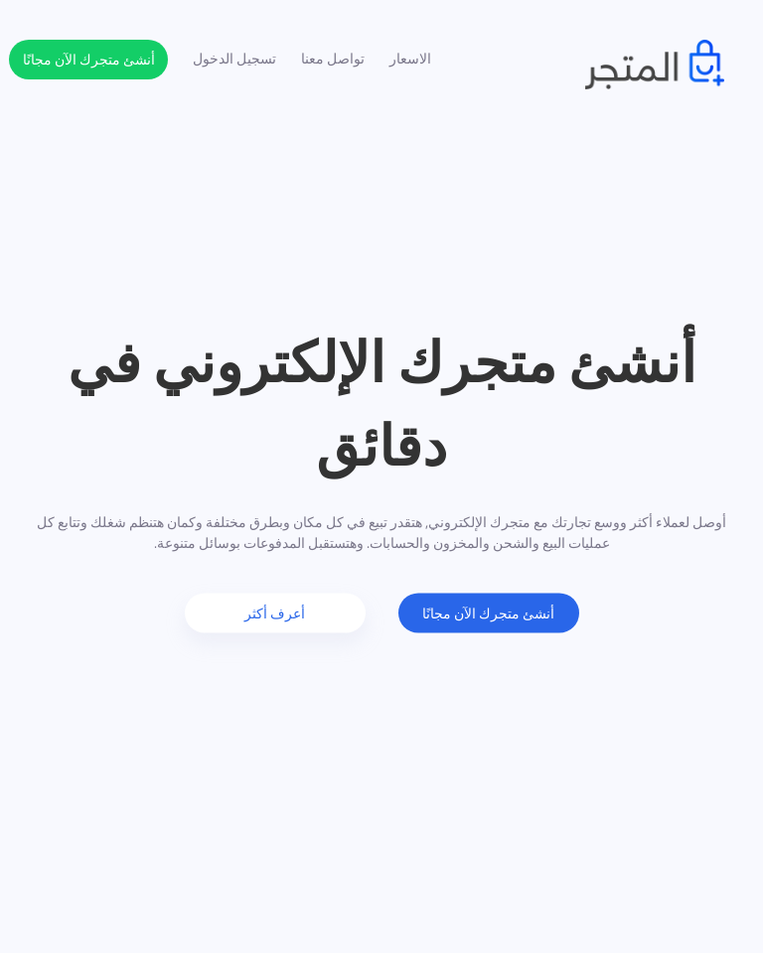
scroll to position [0, 1519]
click at [524, 602] on link "أنشئ متجرك الآن مجانًا" at bounding box center [488, 614] width 181 height 40
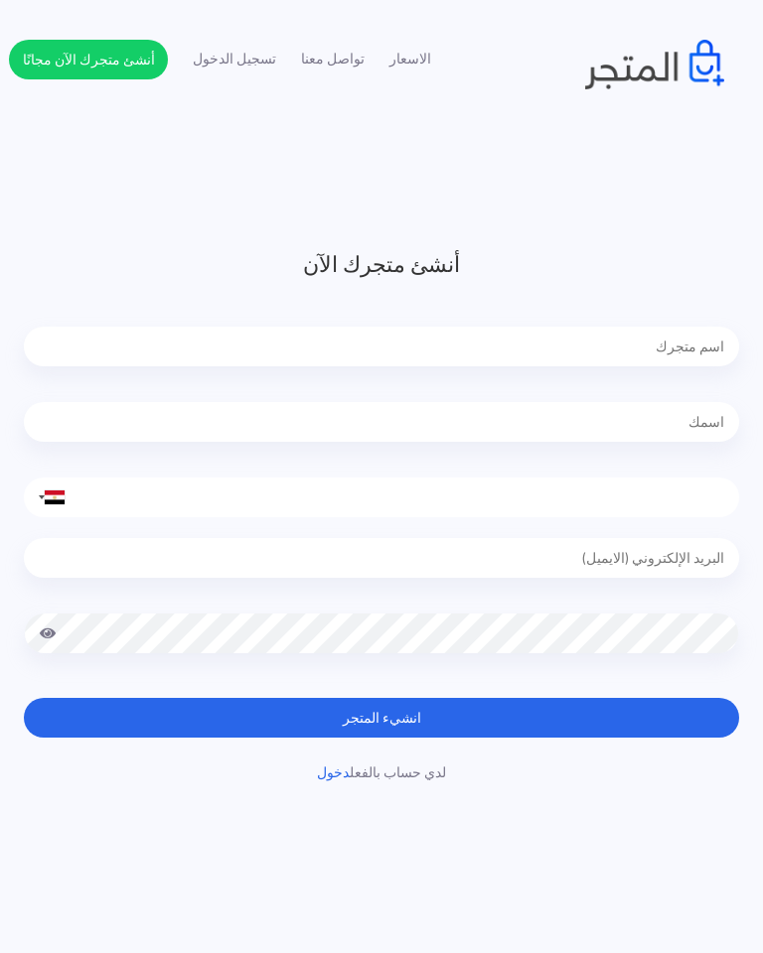
scroll to position [0, 1519]
click at [576, 494] on input "tel" at bounding box center [381, 498] width 715 height 40
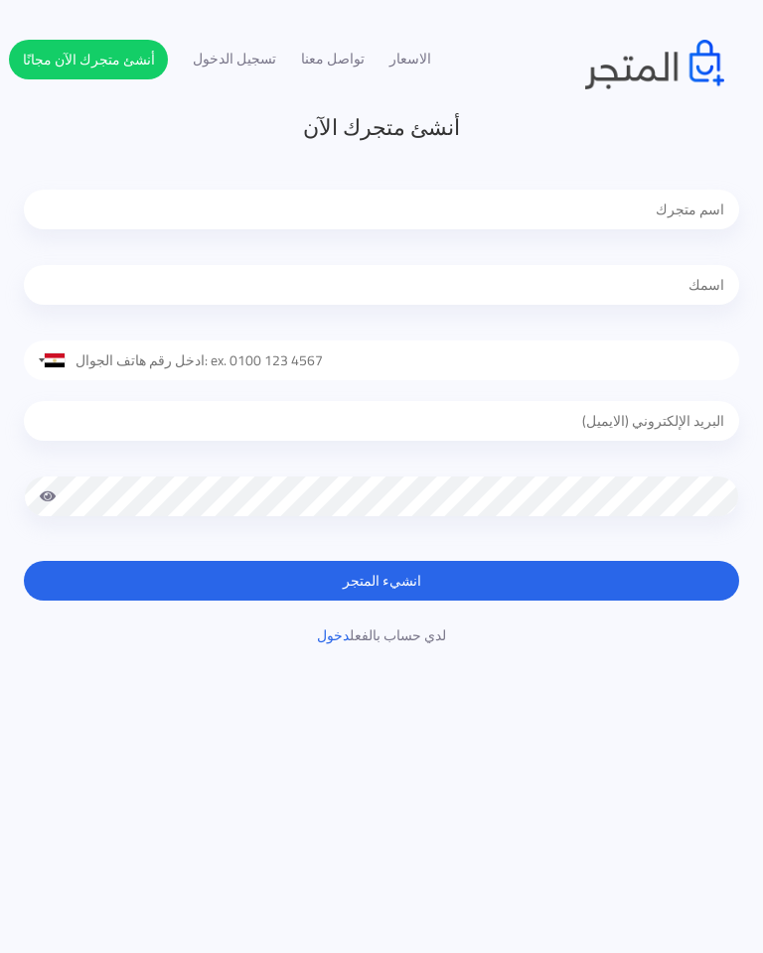
scroll to position [118, 0]
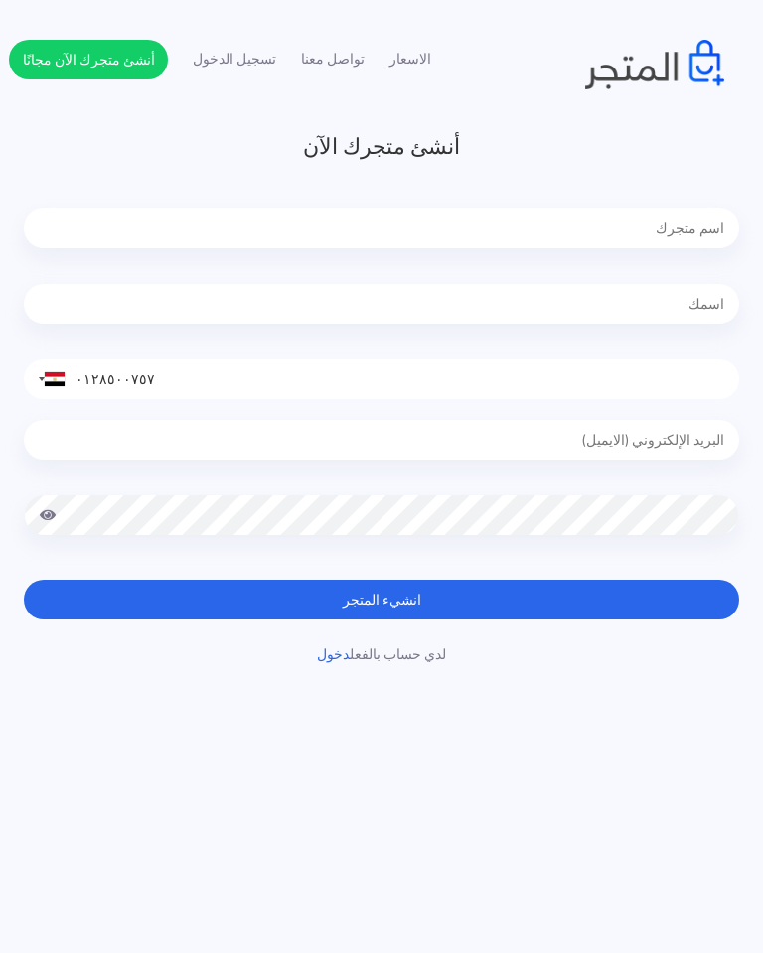
type input "٠١٢٨٥٠٠٧٥٧١"
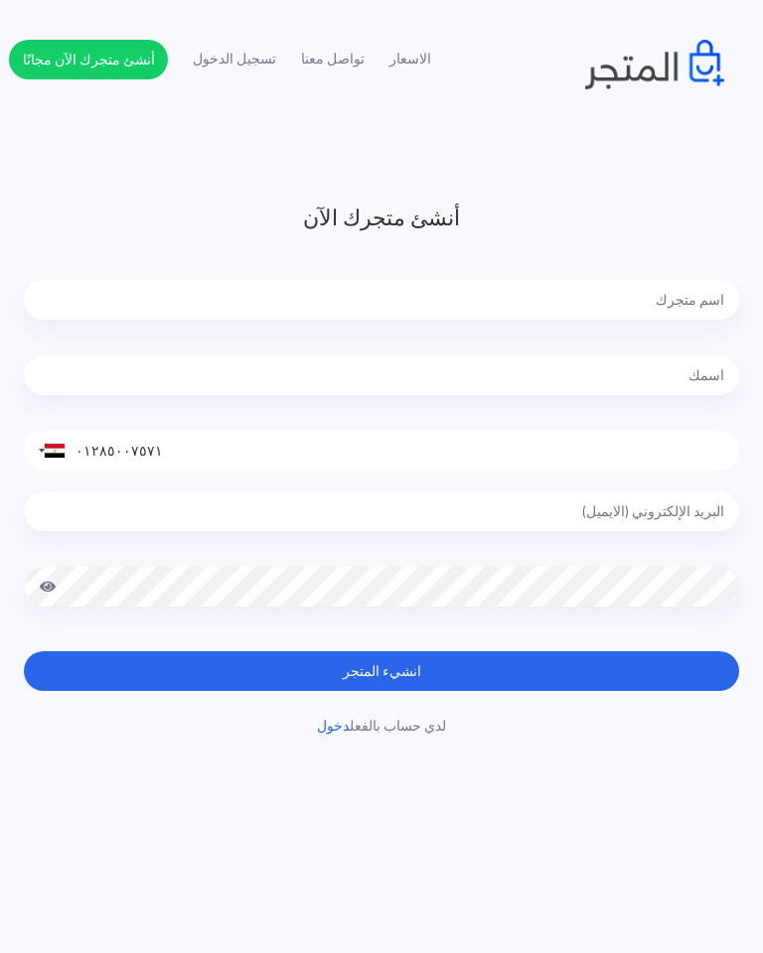
scroll to position [42, 0]
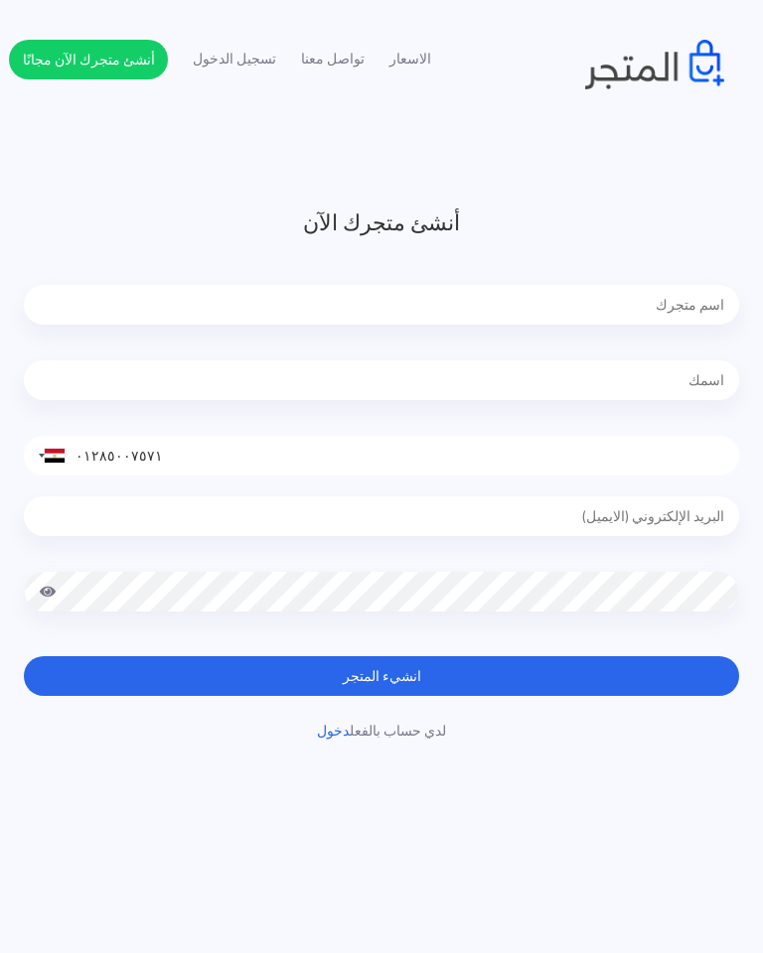
click at [690, 303] on input "text" at bounding box center [381, 305] width 715 height 40
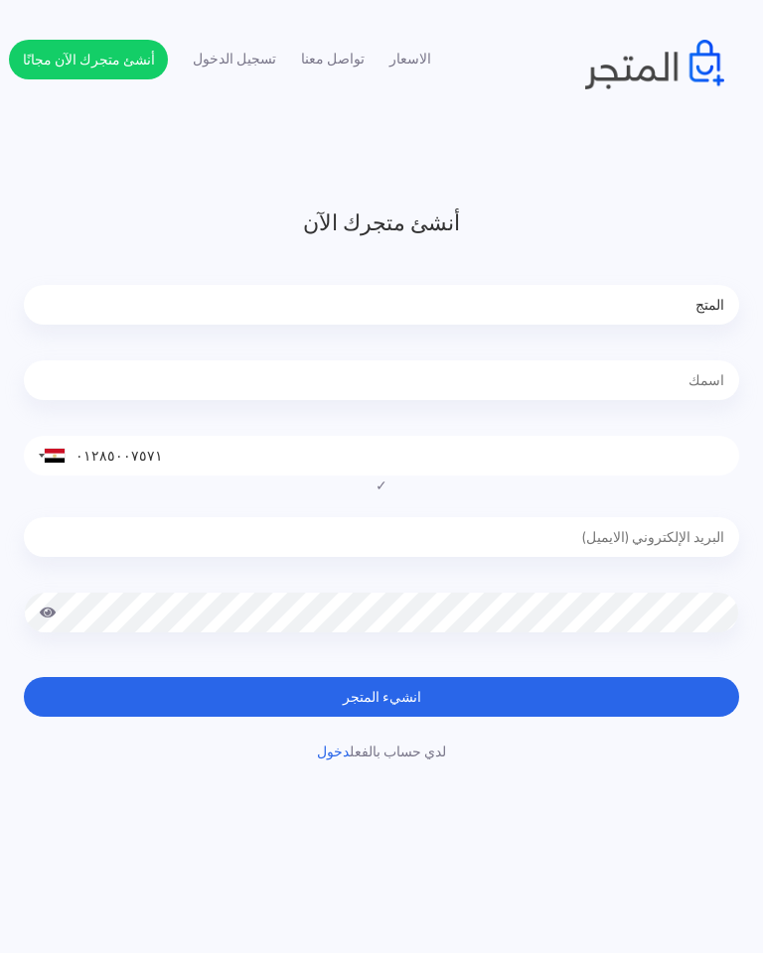
type input "المتجر"
click at [711, 381] on input "text" at bounding box center [381, 380] width 715 height 40
type input "فاطمه"
click at [717, 526] on input "email" at bounding box center [381, 537] width 715 height 40
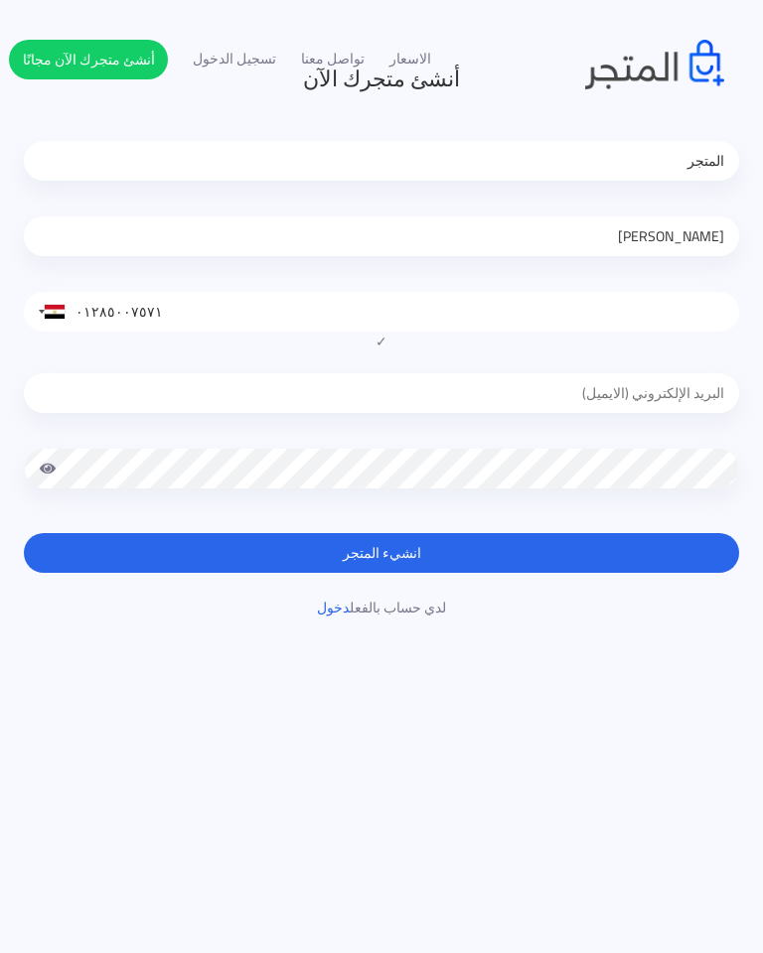
scroll to position [195, 0]
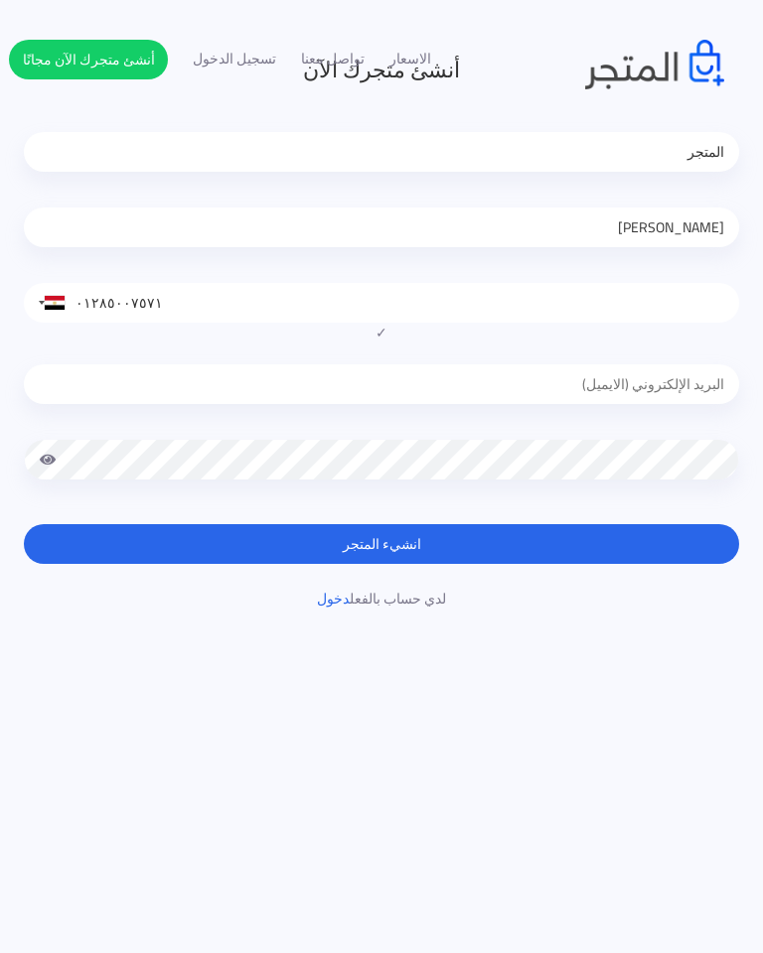
click at [112, 544] on button "انشيء المتجر" at bounding box center [381, 544] width 715 height 40
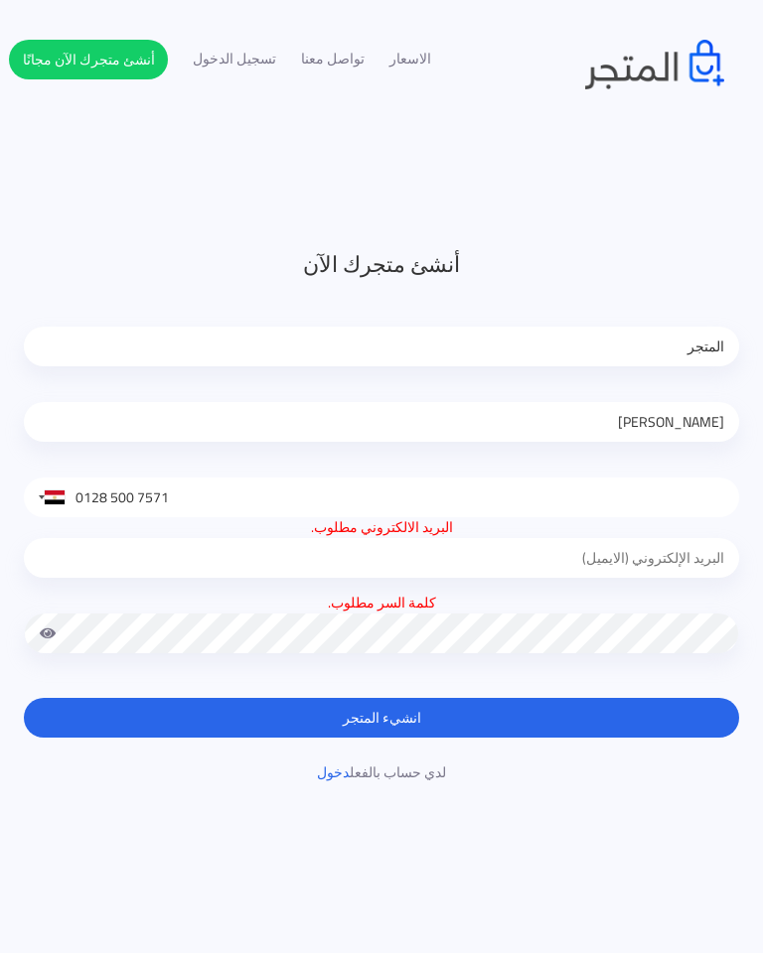
scroll to position [1, 0]
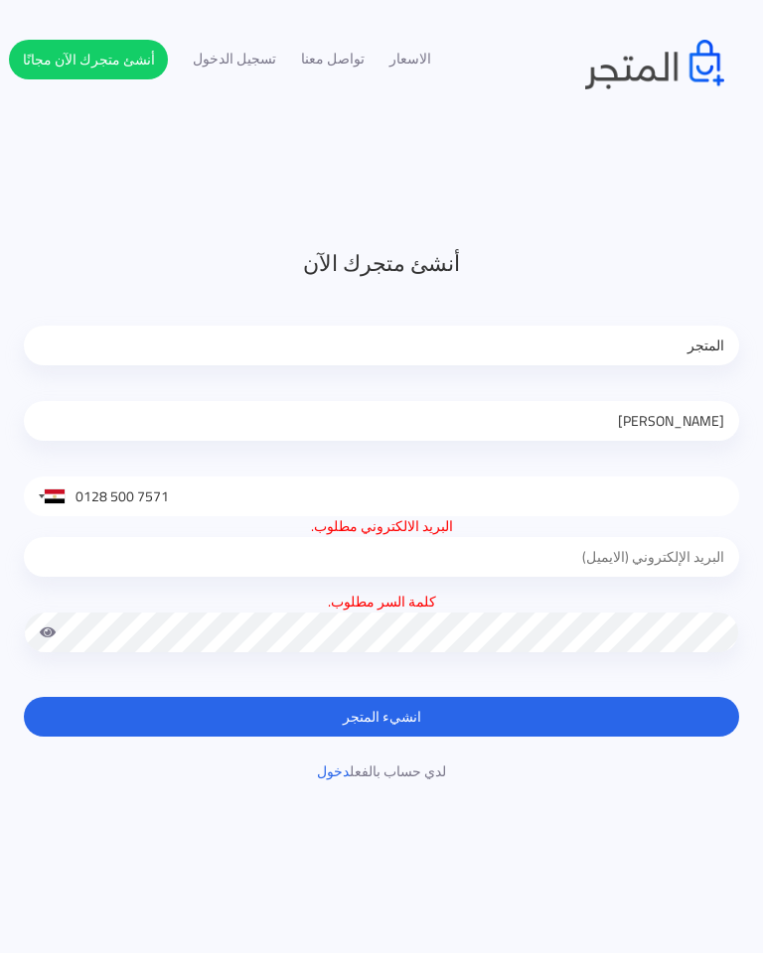
click at [693, 544] on input "email" at bounding box center [381, 557] width 715 height 40
type input "naira mustafa"
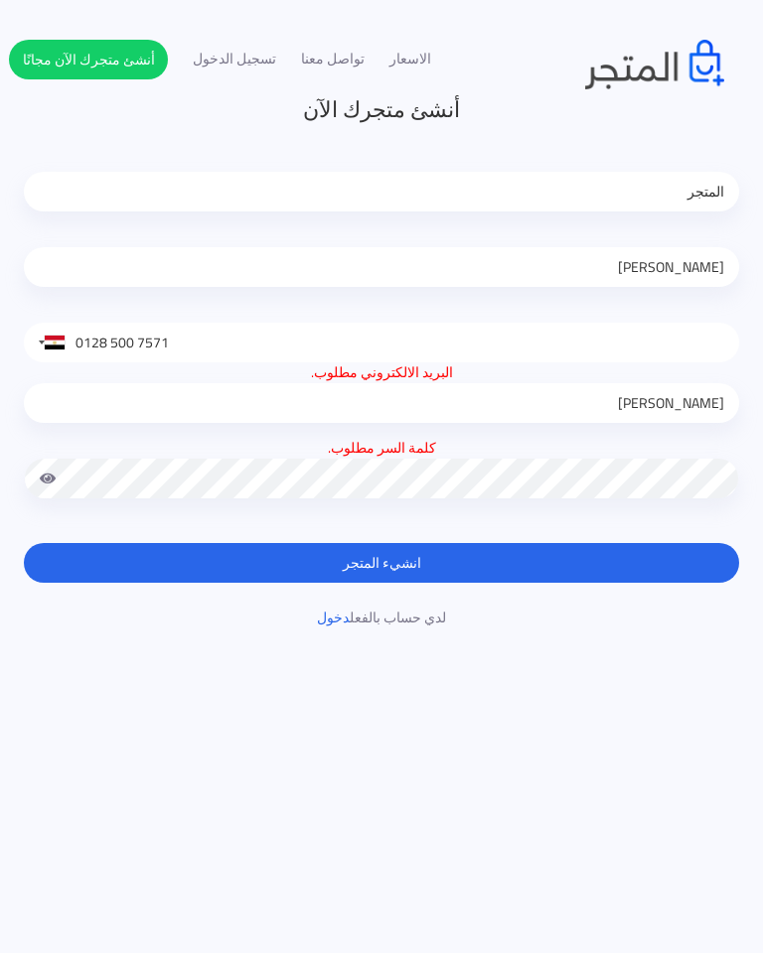
scroll to position [153, 0]
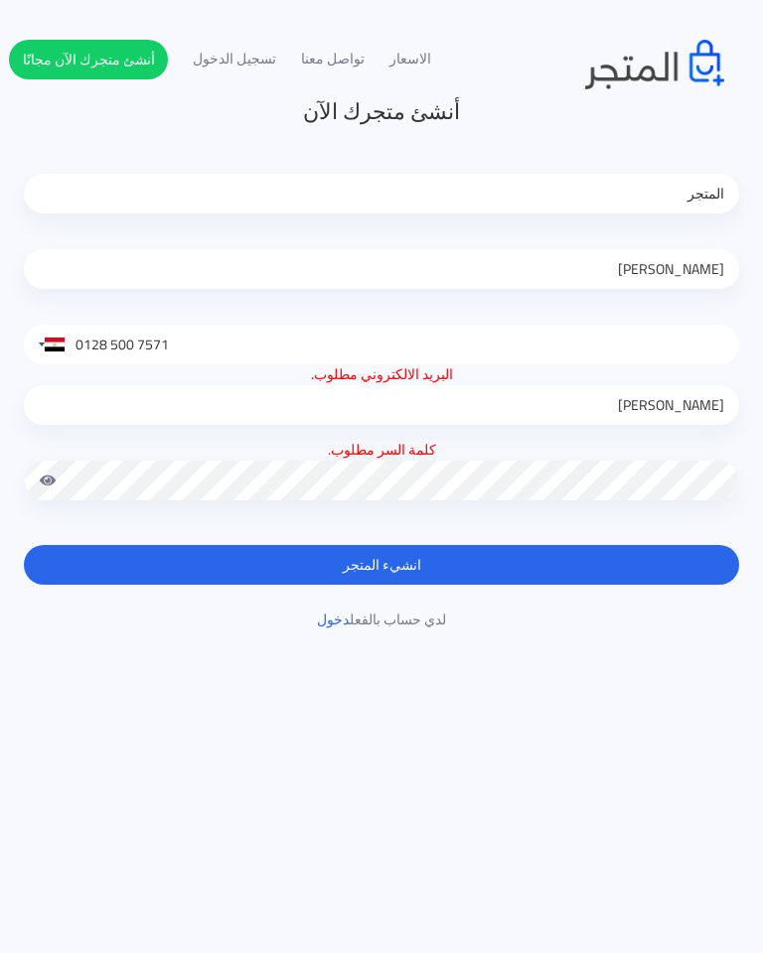
click at [104, 551] on button "انشيء المتجر" at bounding box center [381, 565] width 715 height 40
click at [104, 545] on button "انشيء المتجر" at bounding box center [381, 565] width 715 height 40
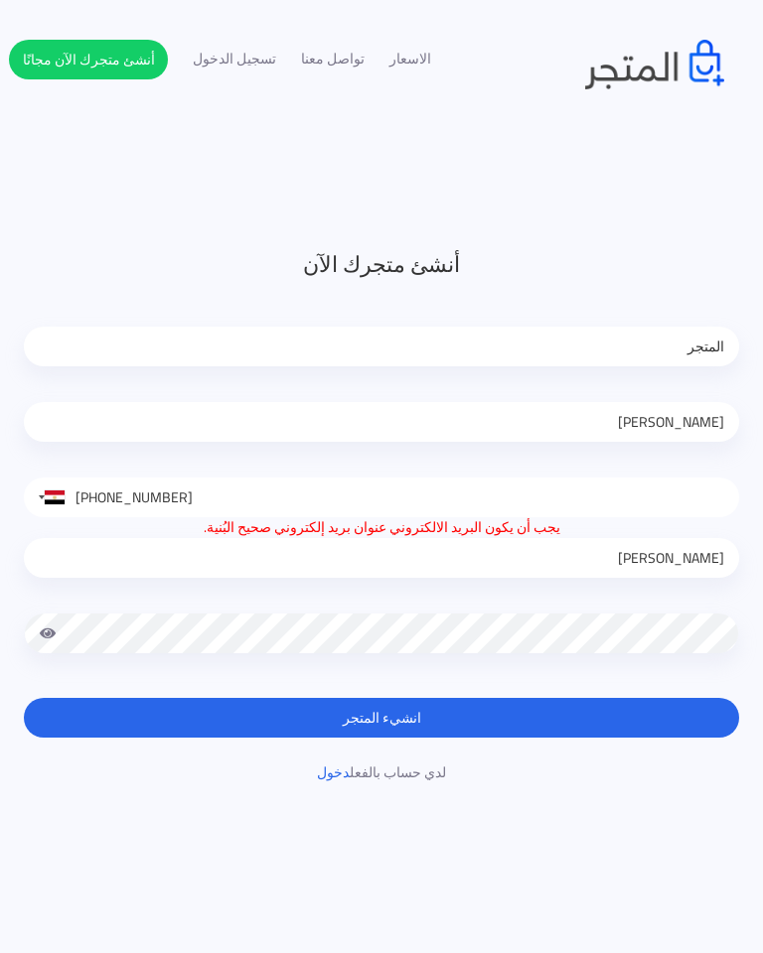
scroll to position [0, 1519]
type input "0128 500 7571"
click at [623, 550] on input "[PERSON_NAME]" at bounding box center [381, 558] width 715 height 40
type input "mustafa"
